Goal: Information Seeking & Learning: Learn about a topic

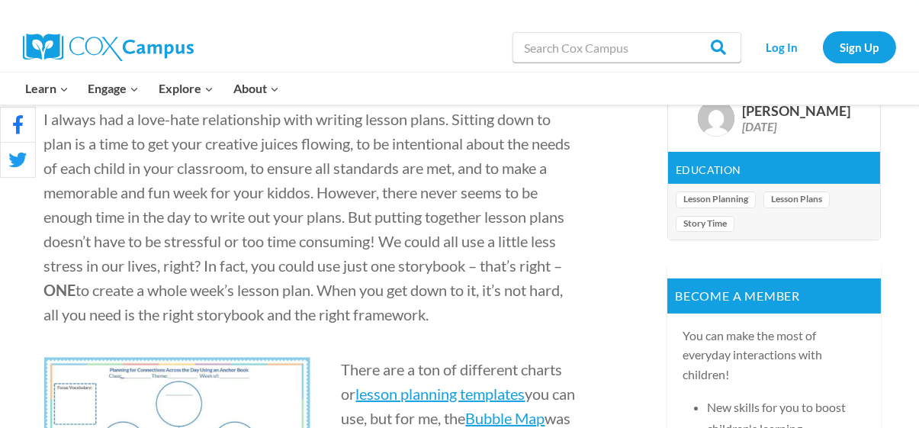
scroll to position [602, 0]
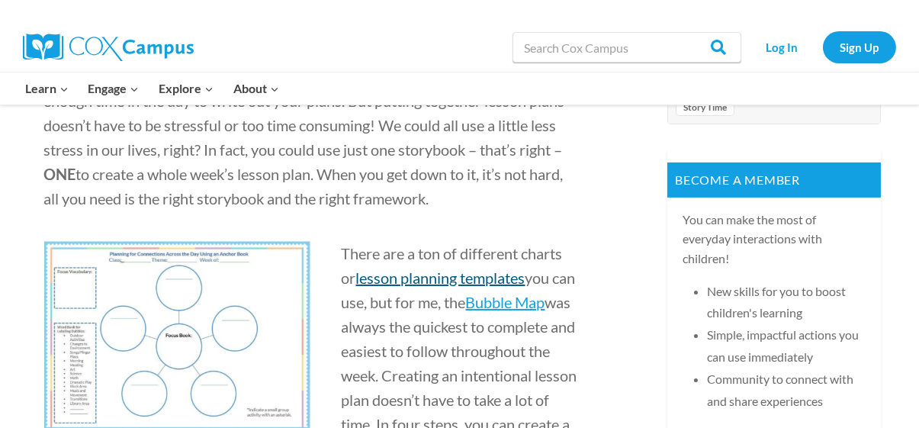
click at [417, 279] on span "lesson planning templates" at bounding box center [440, 278] width 169 height 18
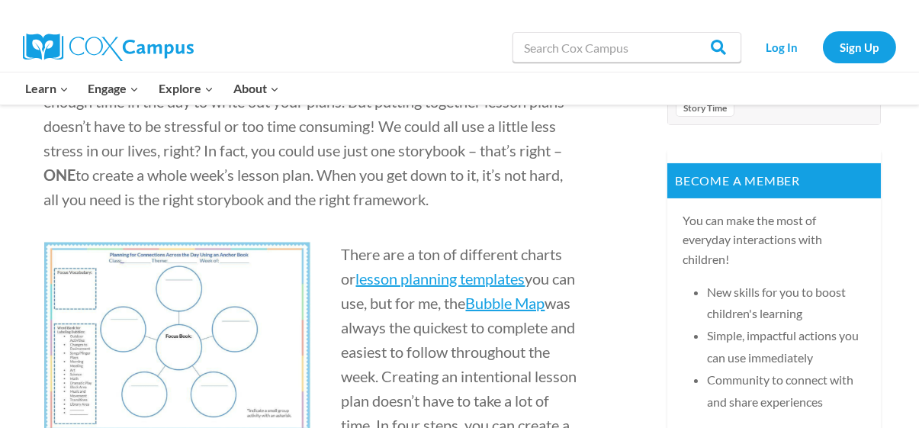
scroll to position [602, 0]
click at [249, 285] on img at bounding box center [177, 342] width 267 height 202
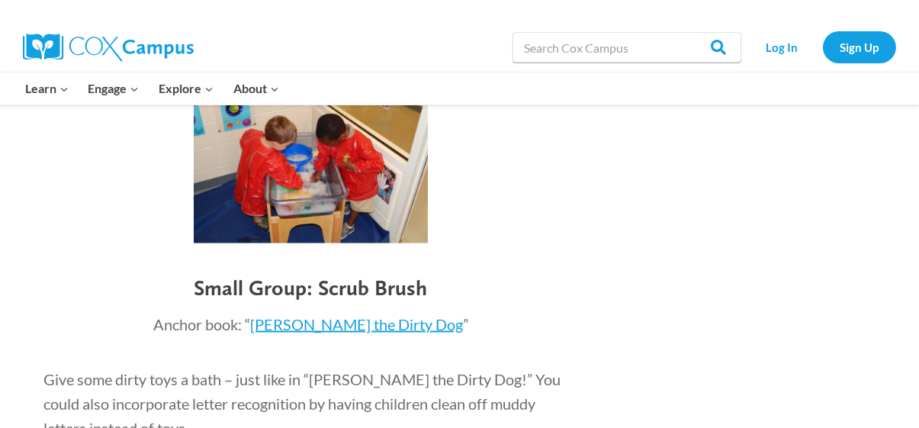
scroll to position [4862, 0]
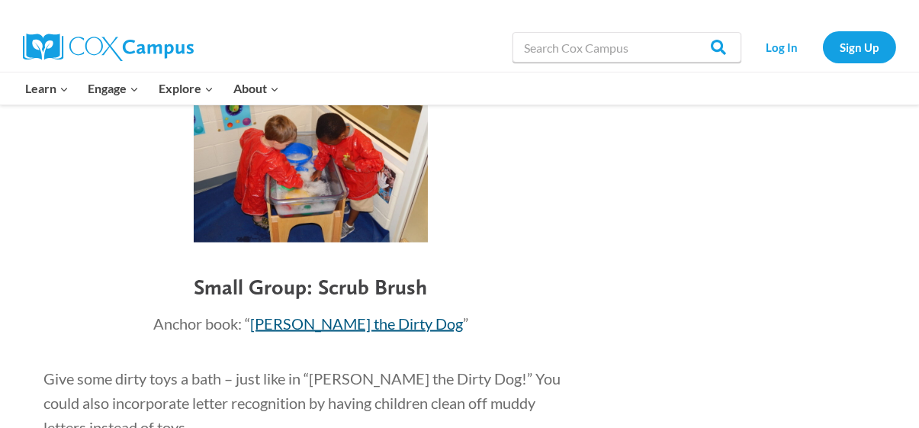
click at [400, 327] on span "[PERSON_NAME] the Dirty Dog" at bounding box center [356, 323] width 213 height 18
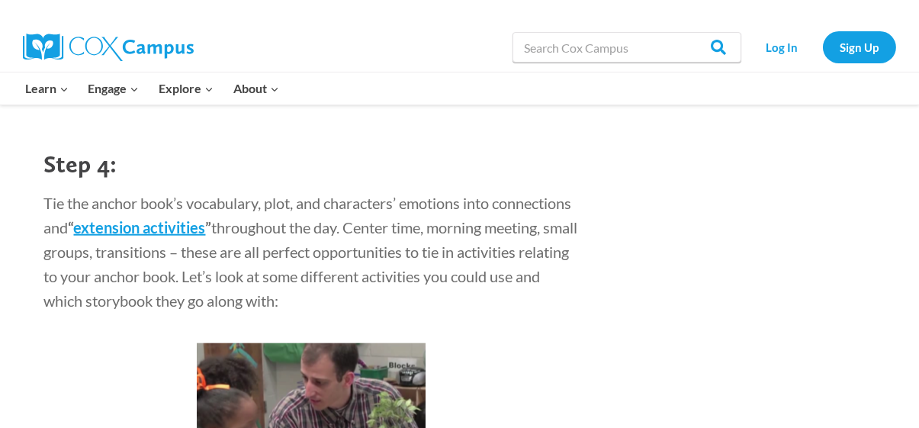
scroll to position [3543, 0]
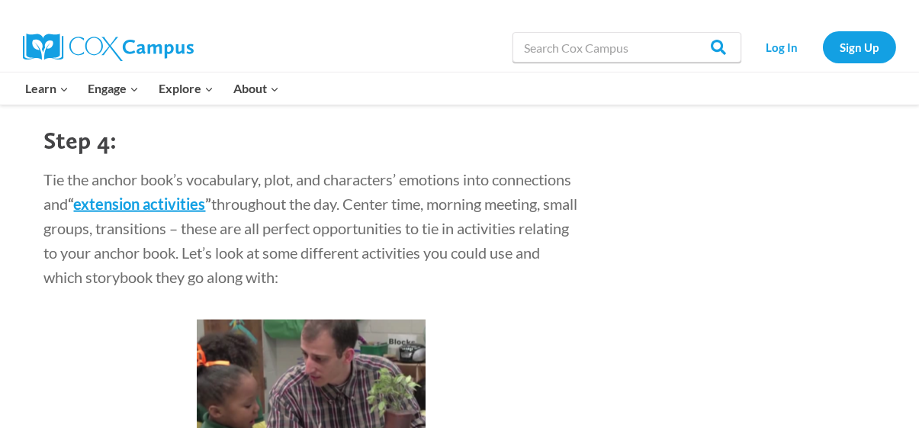
click at [899, 158] on div "I always had a love-hate relationship with writing lesson plans. Sitting down t…" at bounding box center [459, 293] width 919 height 6608
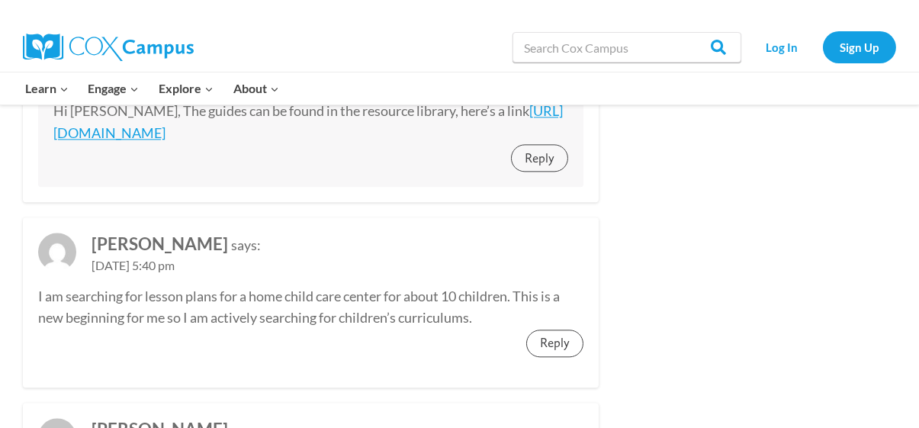
scroll to position [7362, 0]
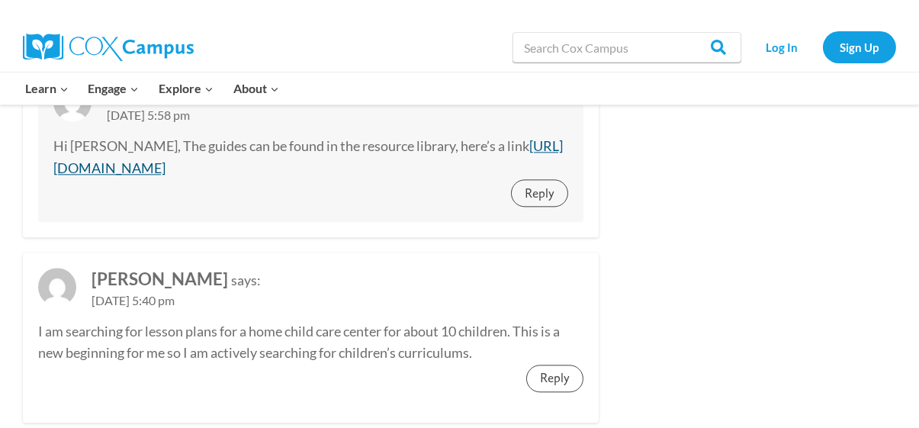
click at [457, 170] on link "[URL][DOMAIN_NAME]" at bounding box center [308, 156] width 510 height 39
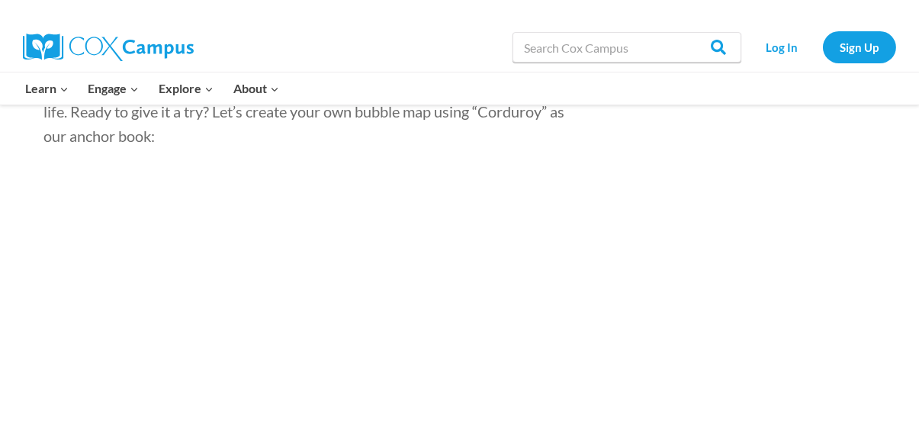
scroll to position [5226, 0]
